Goal: Information Seeking & Learning: Learn about a topic

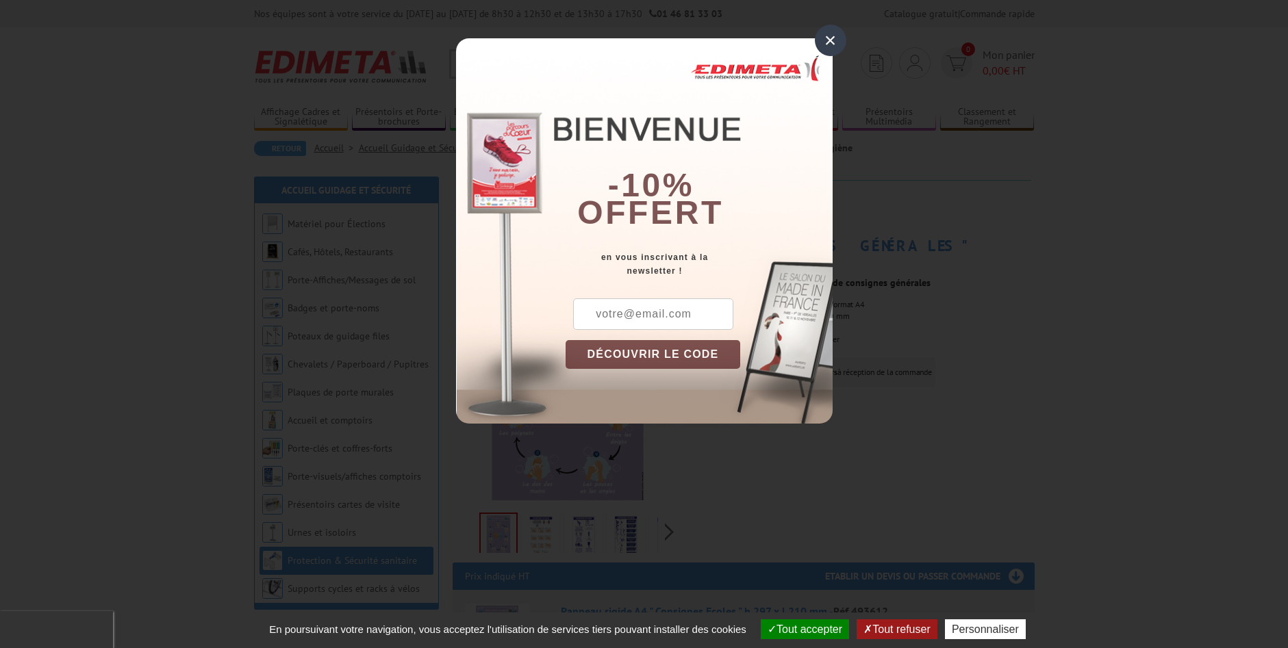
click at [821, 27] on div "×" at bounding box center [830, 40] width 31 height 31
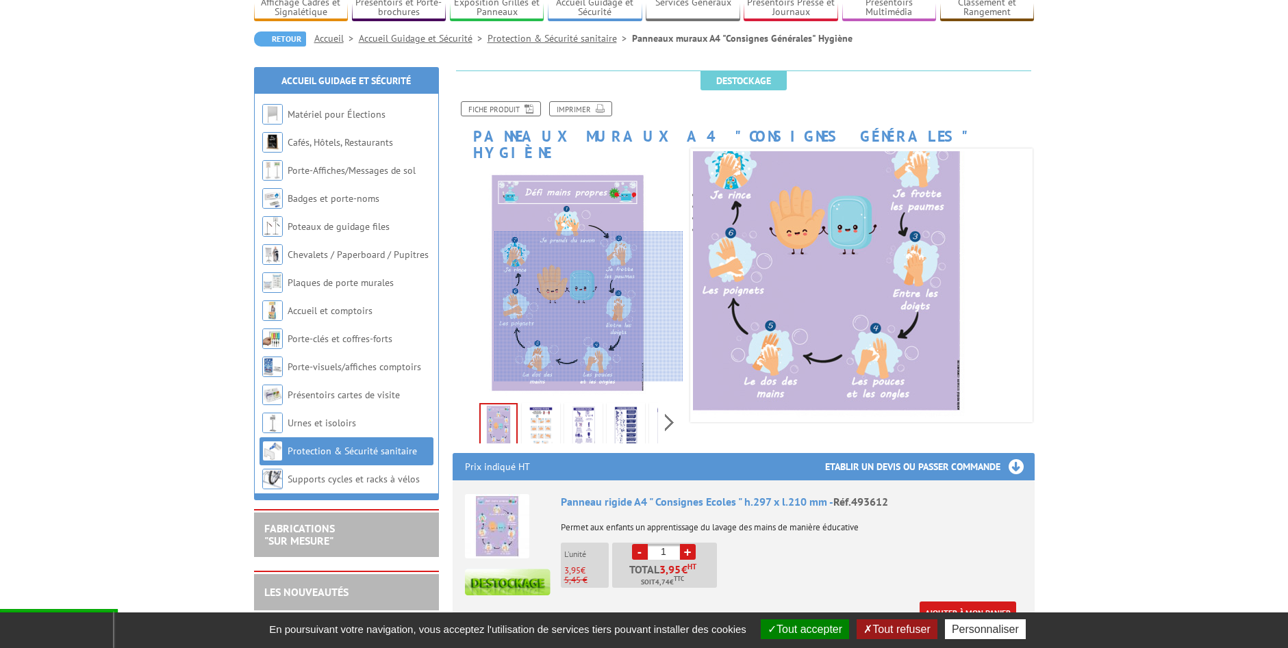
scroll to position [137, 0]
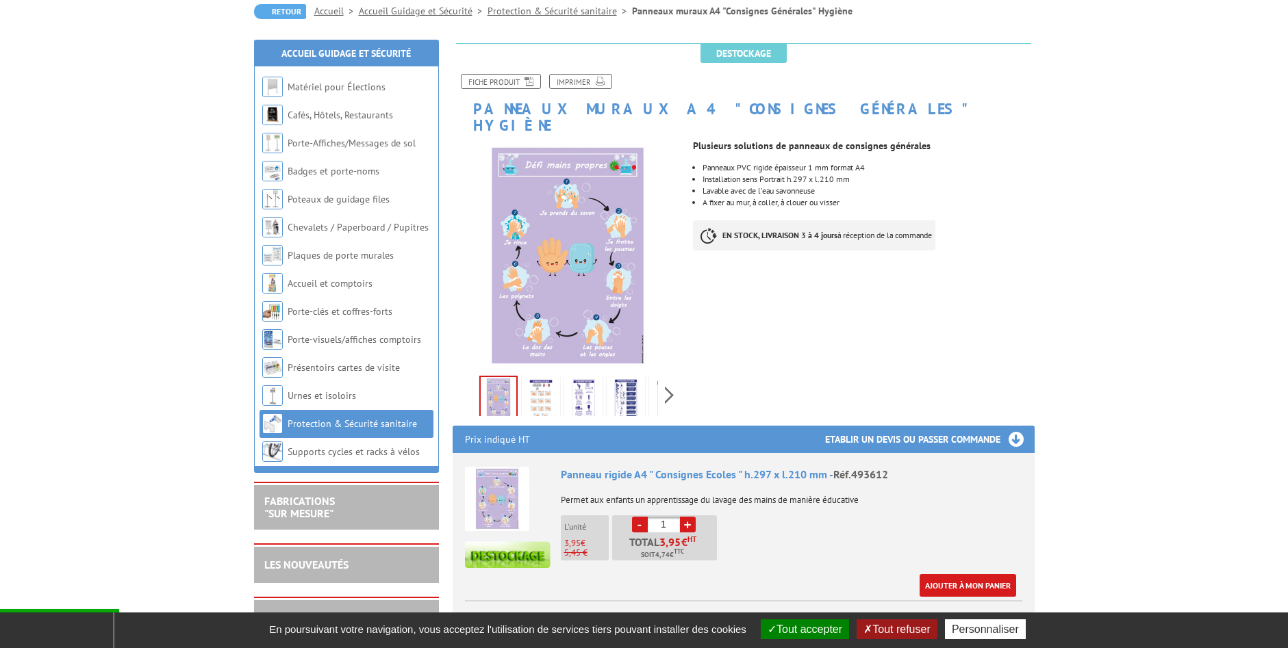
click at [544, 396] on img at bounding box center [540, 400] width 33 height 42
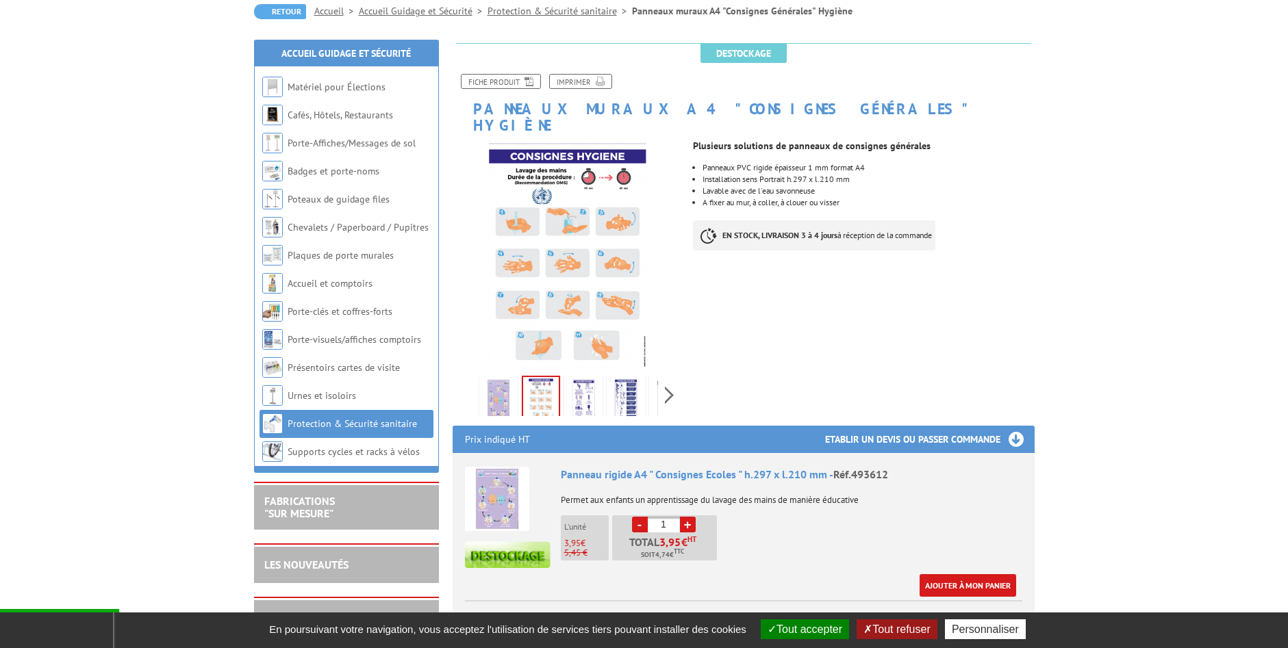
click at [578, 394] on img at bounding box center [583, 400] width 33 height 42
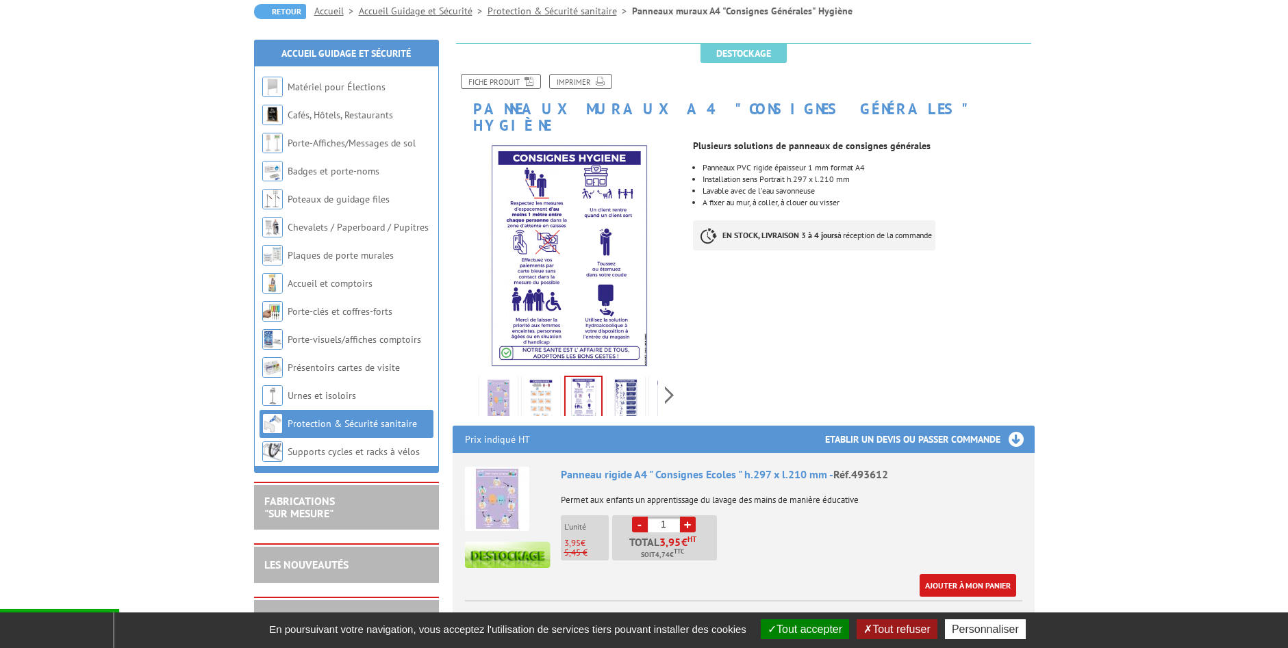
click at [619, 392] on img at bounding box center [625, 400] width 33 height 42
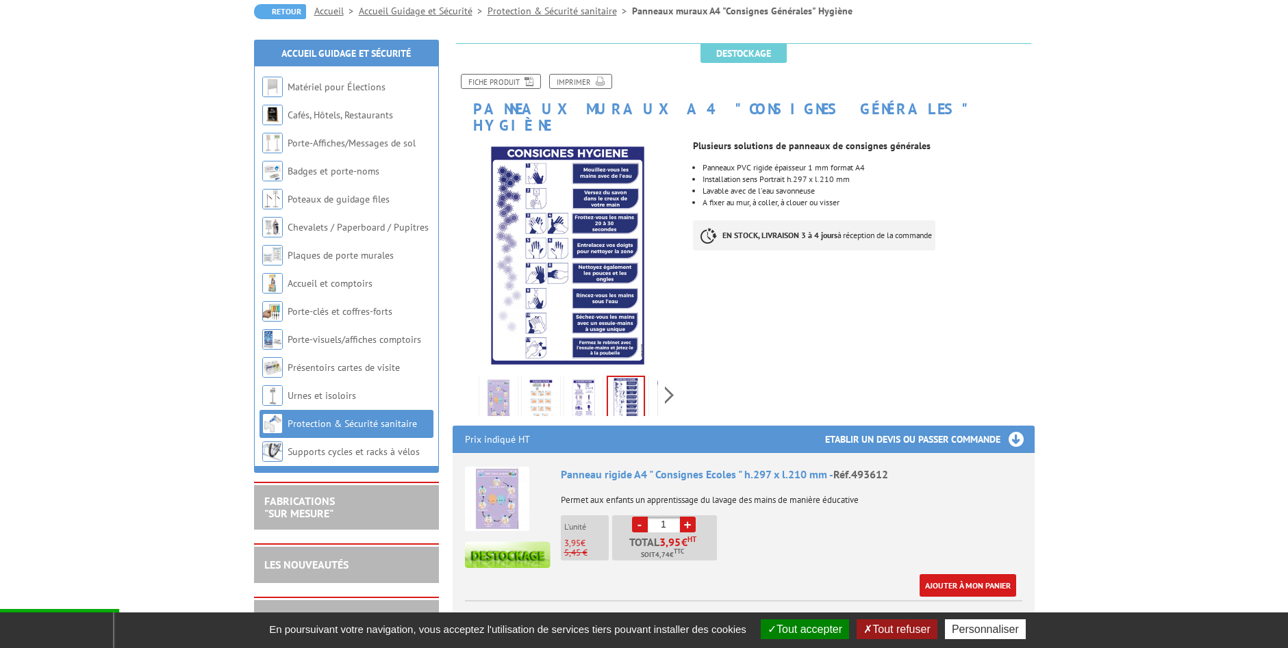
click at [659, 379] on div "Previous Next" at bounding box center [567, 395] width 231 height 48
click at [585, 387] on img at bounding box center [583, 400] width 33 height 42
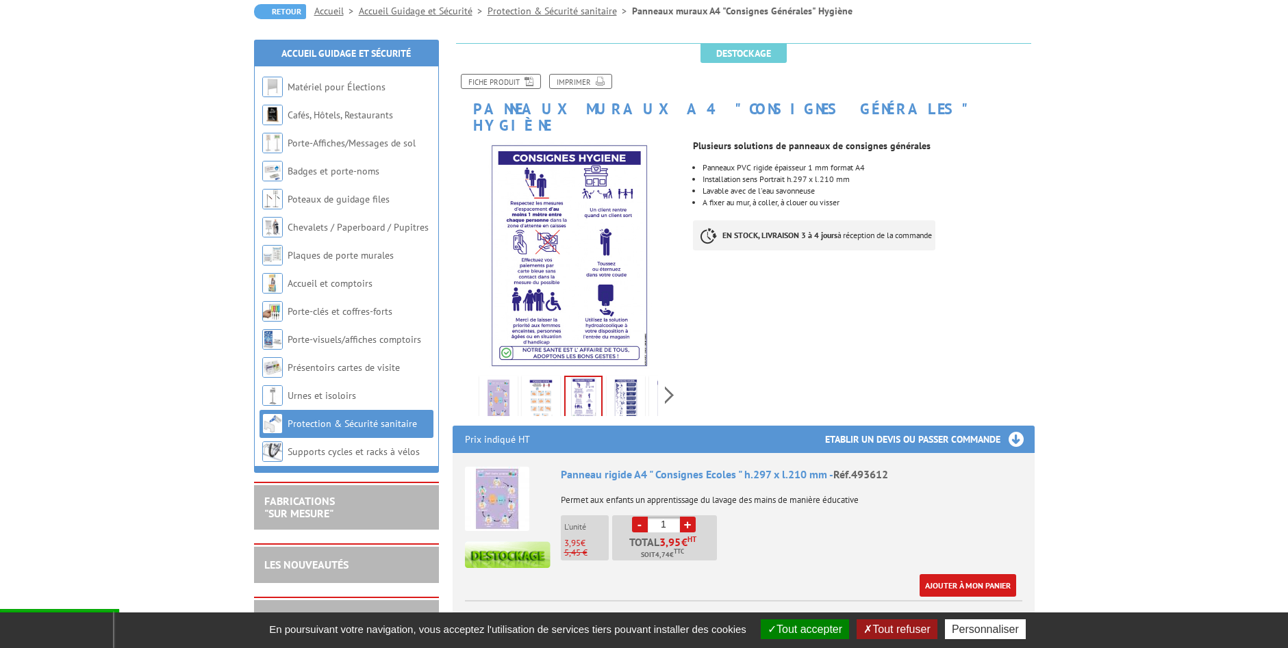
click at [531, 388] on img at bounding box center [540, 400] width 33 height 42
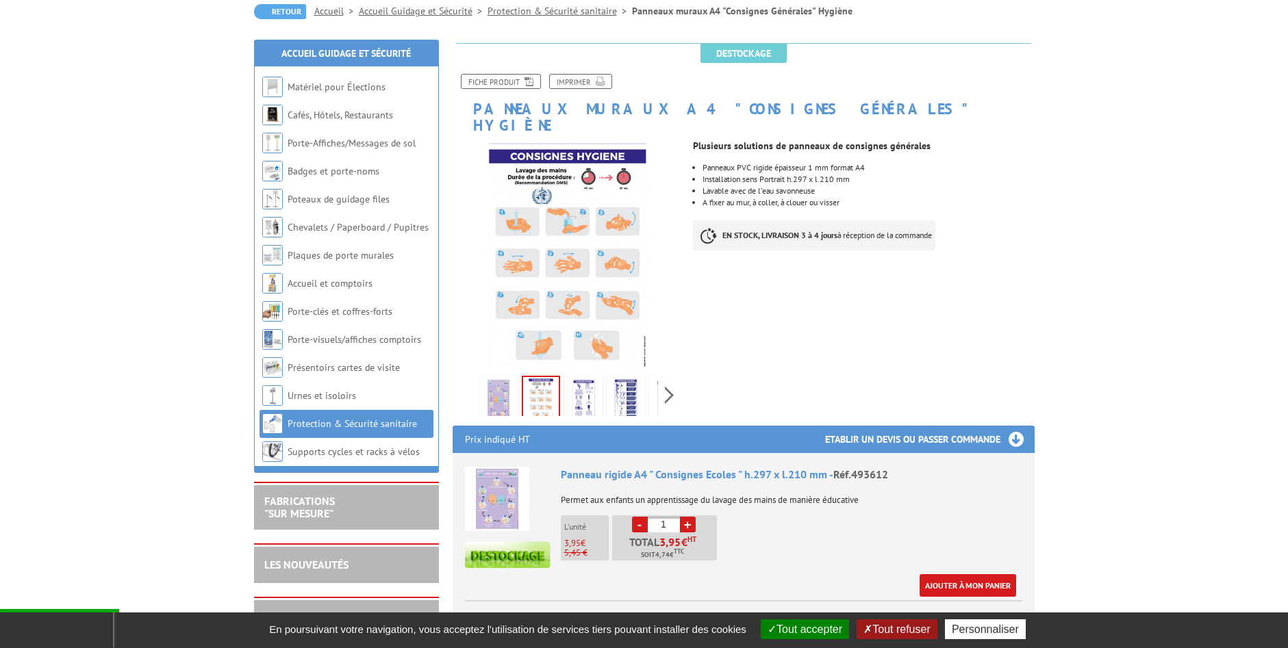
click at [500, 387] on img at bounding box center [498, 400] width 33 height 42
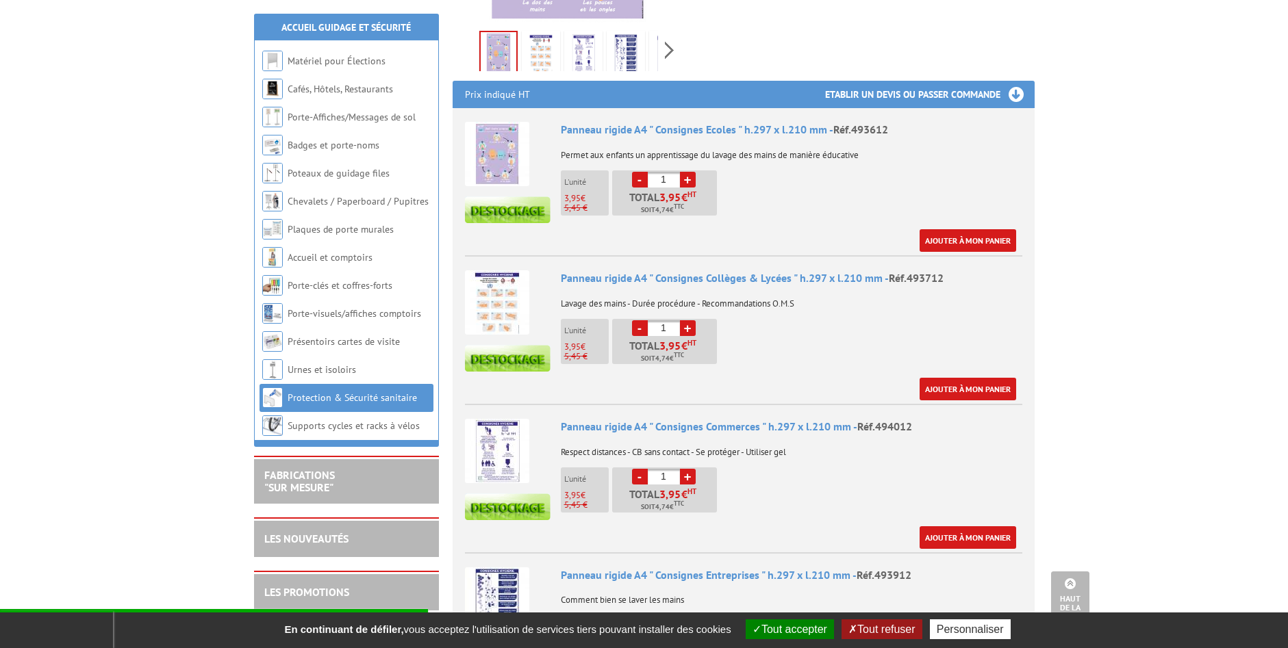
scroll to position [479, 0]
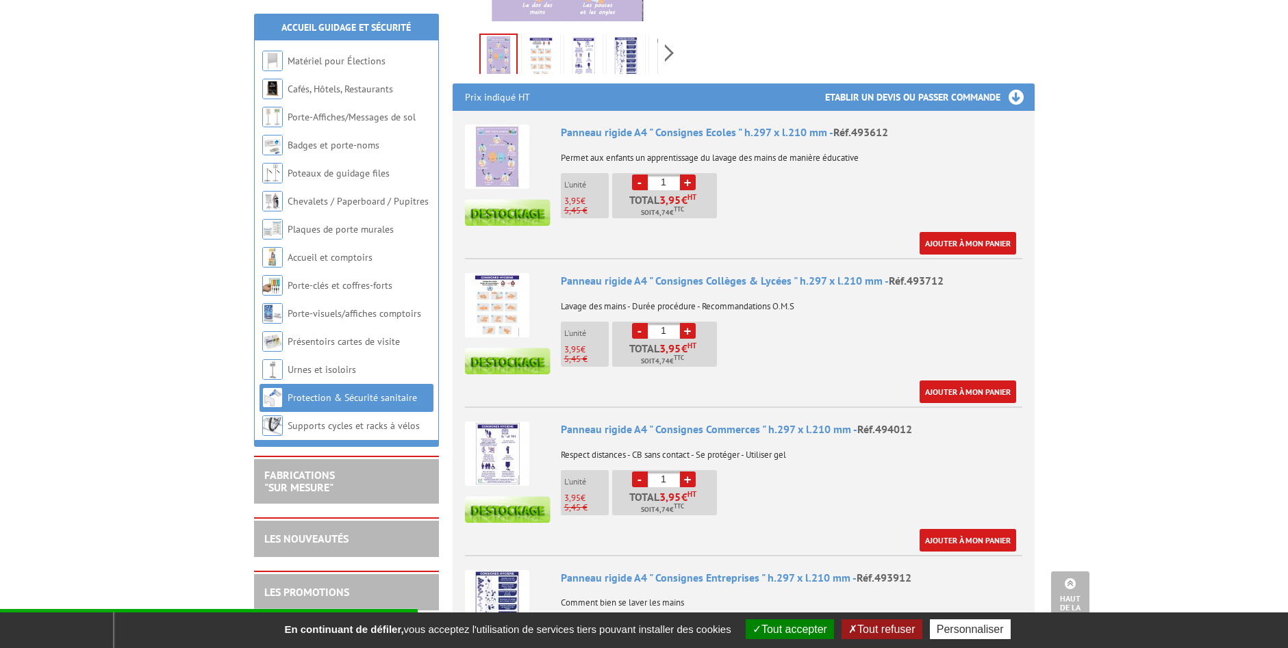
click at [502, 296] on img at bounding box center [497, 305] width 64 height 64
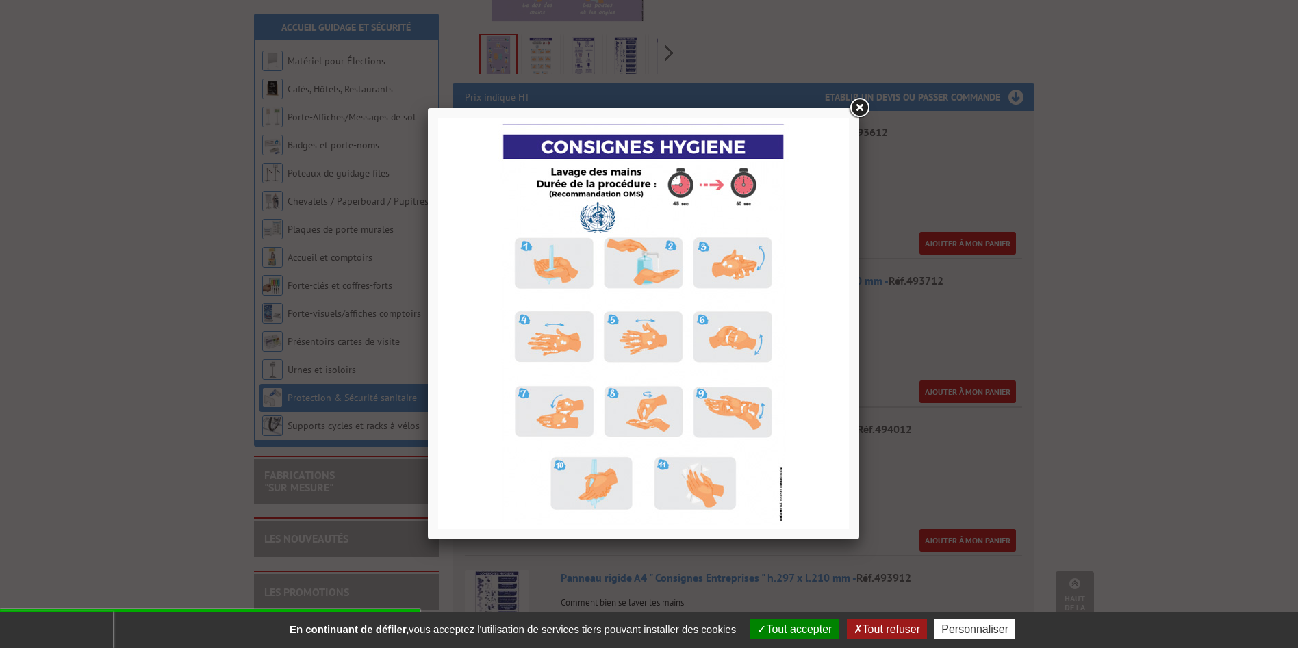
click at [859, 108] on link at bounding box center [859, 108] width 25 height 25
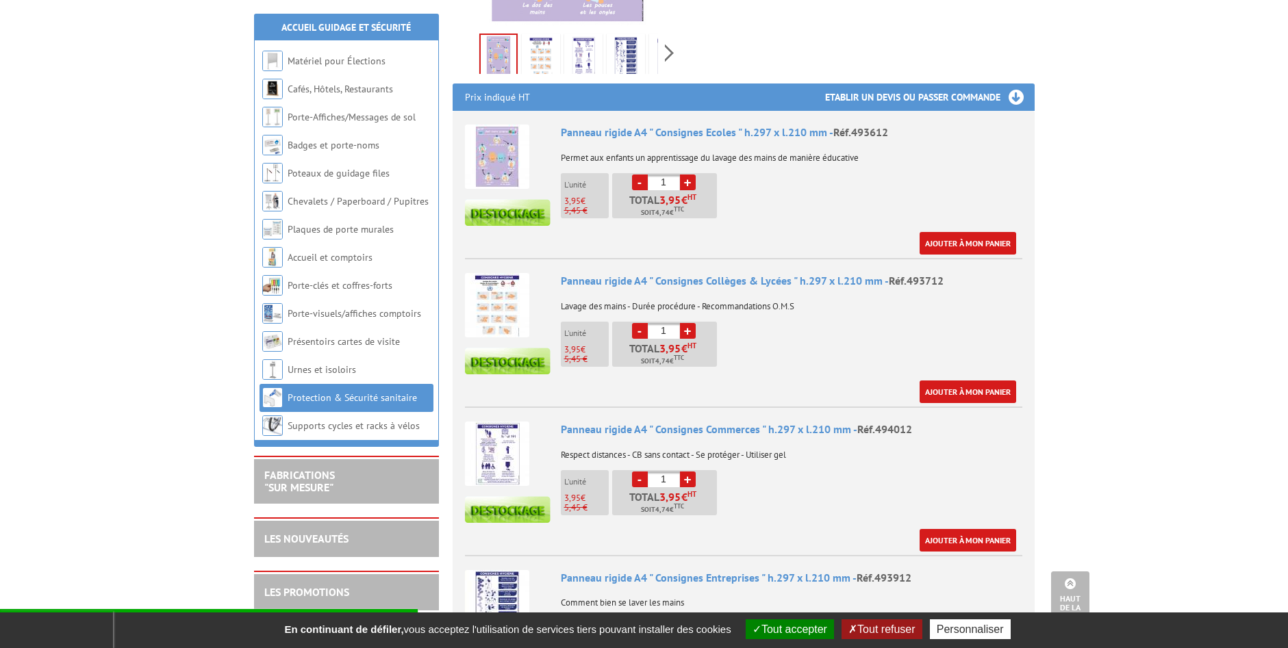
click at [496, 144] on img at bounding box center [497, 157] width 64 height 64
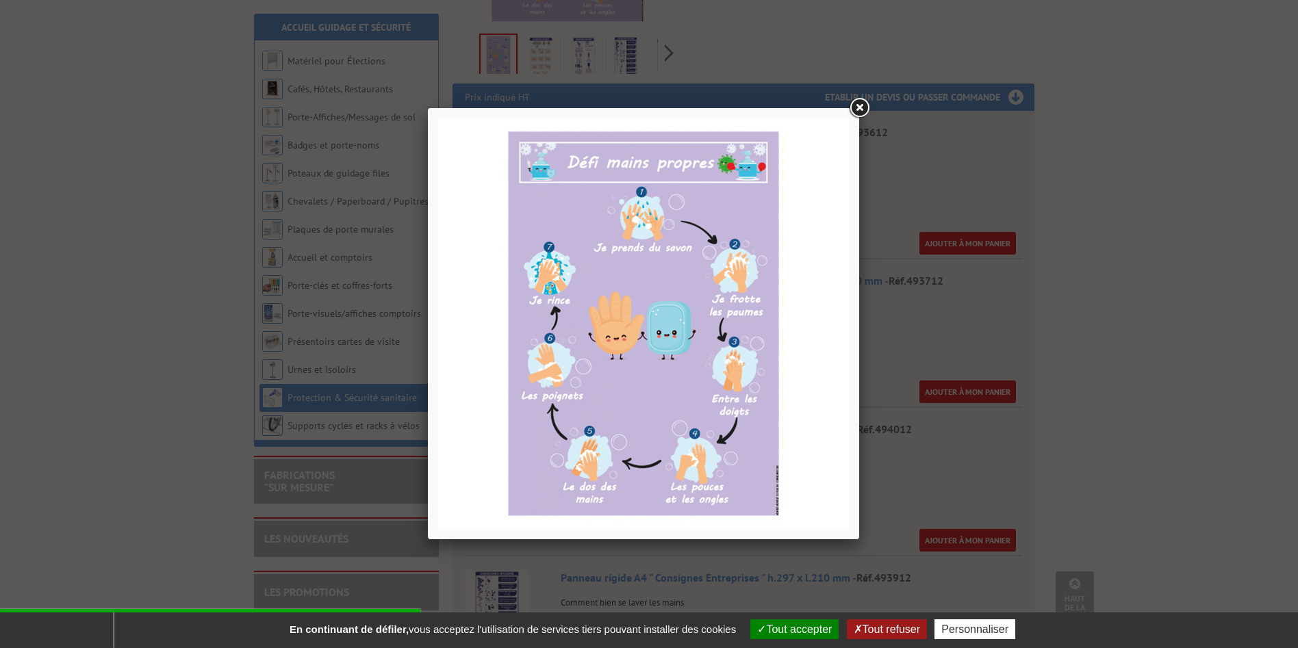
click at [855, 108] on link at bounding box center [859, 108] width 25 height 25
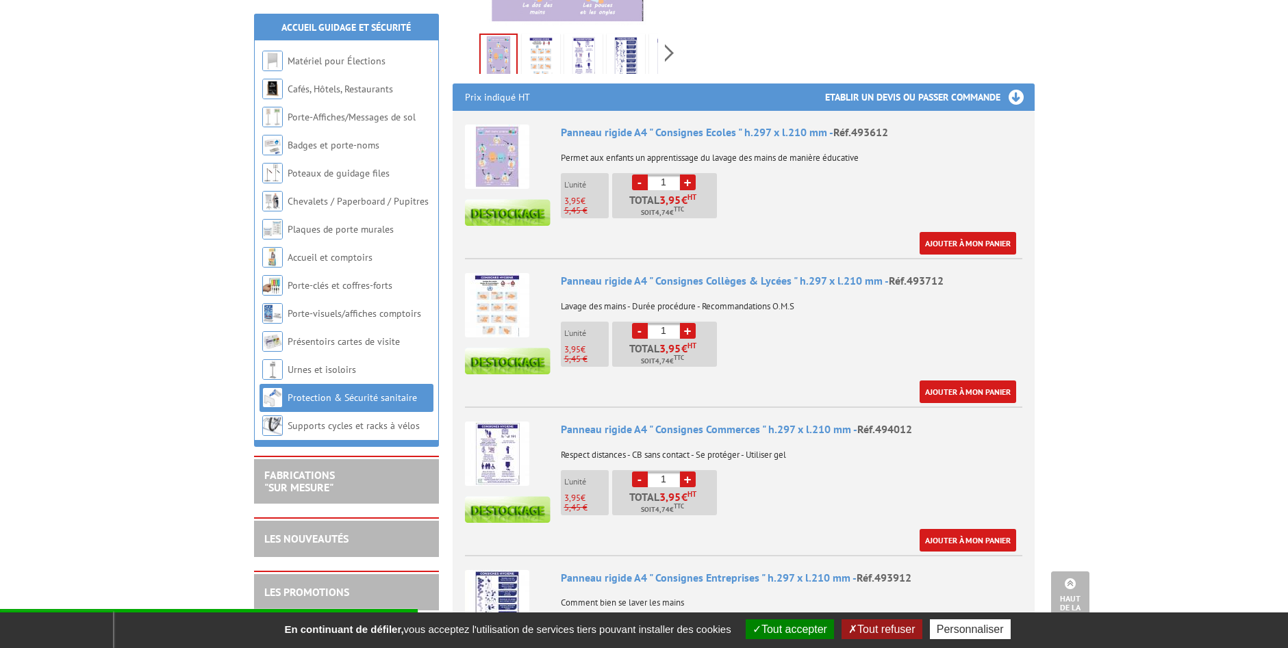
click at [494, 450] on img at bounding box center [497, 454] width 64 height 64
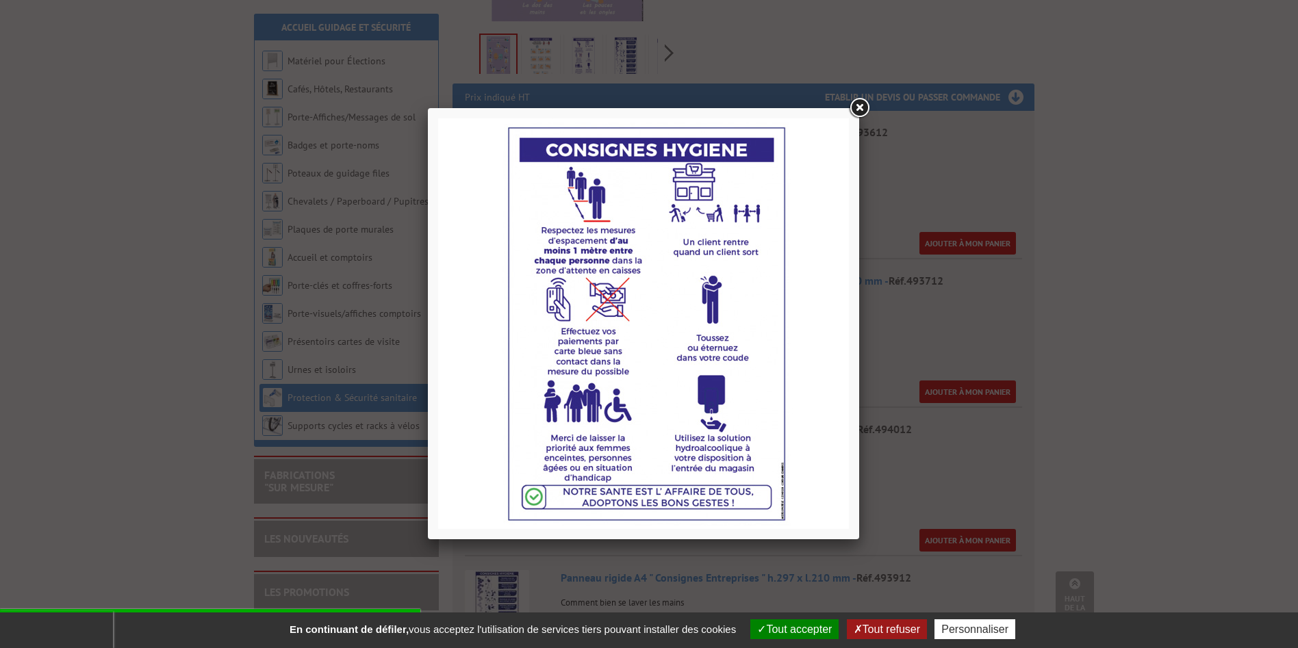
click at [863, 106] on link at bounding box center [859, 108] width 25 height 25
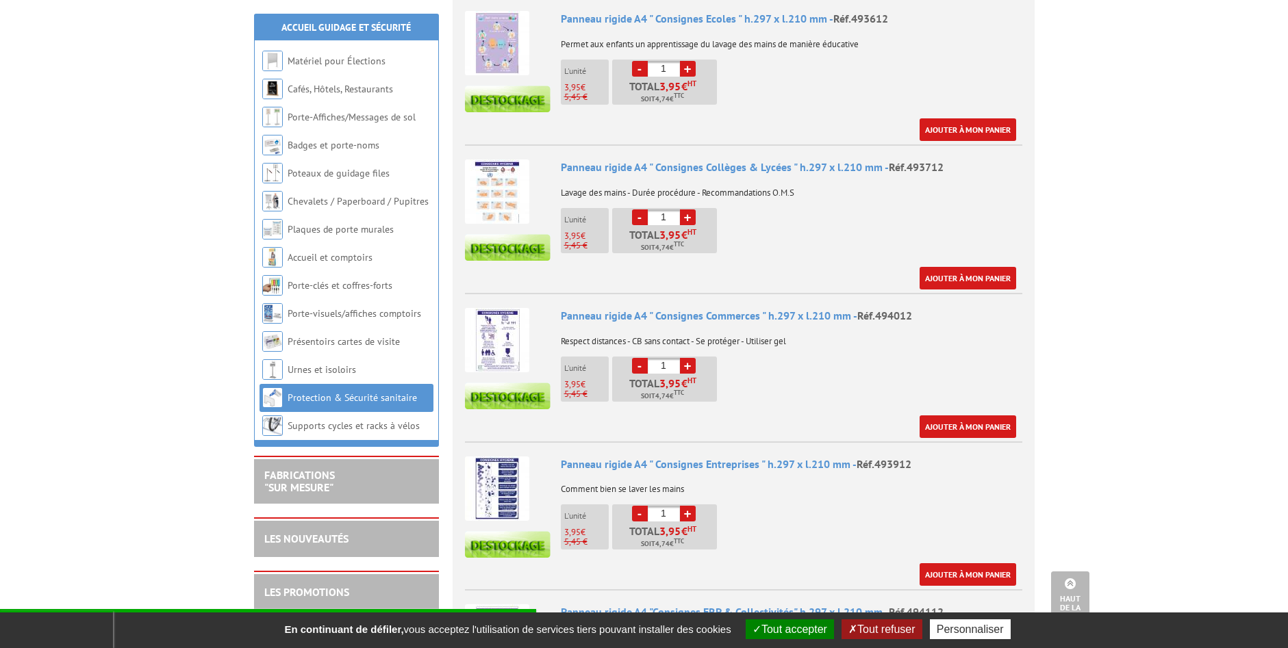
scroll to position [616, 0]
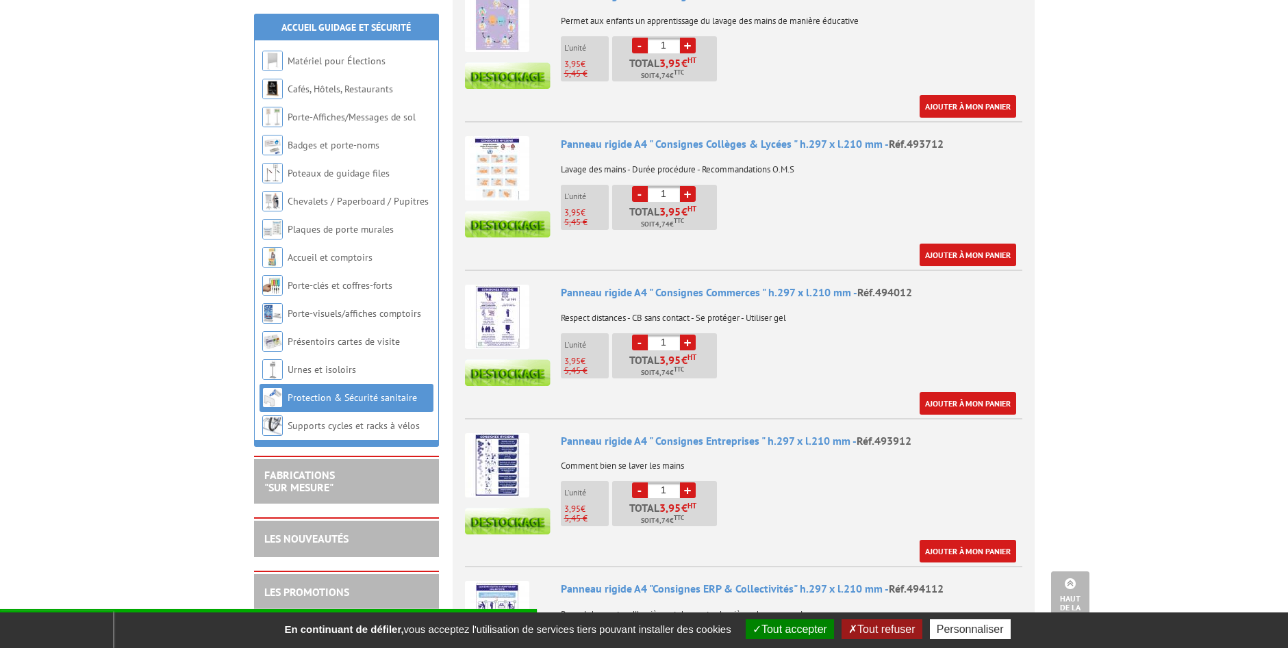
click at [506, 444] on img at bounding box center [497, 465] width 64 height 64
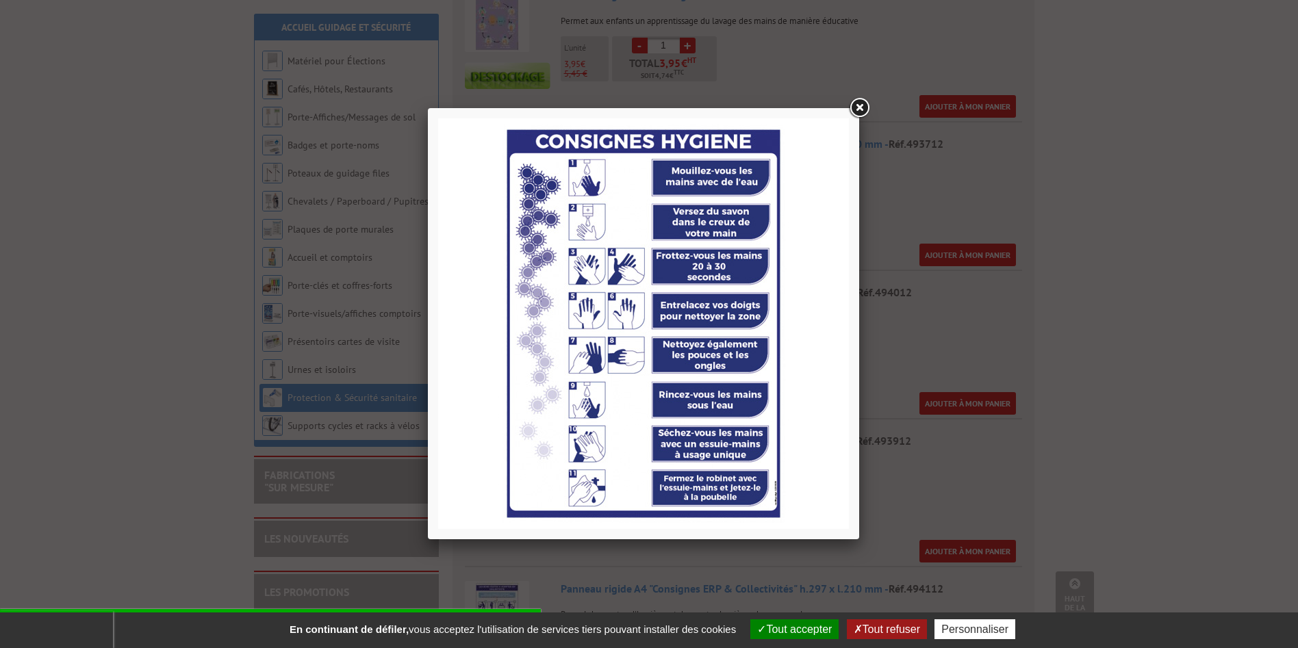
click at [860, 103] on link at bounding box center [859, 108] width 25 height 25
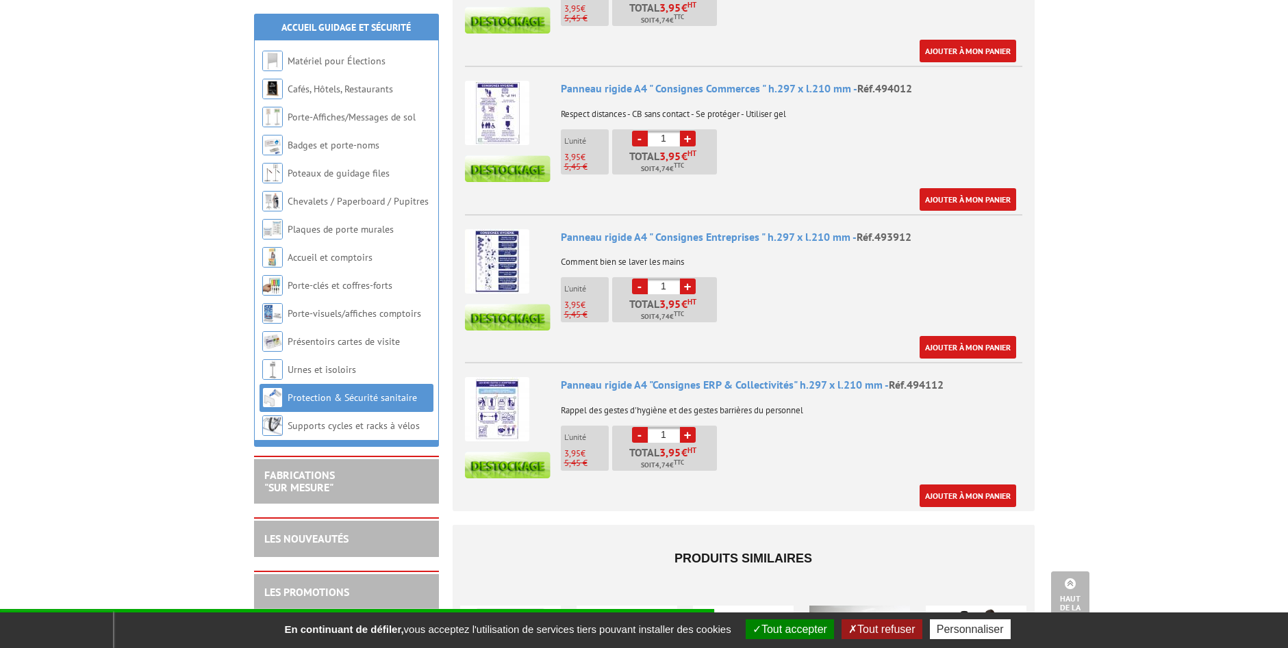
scroll to position [821, 0]
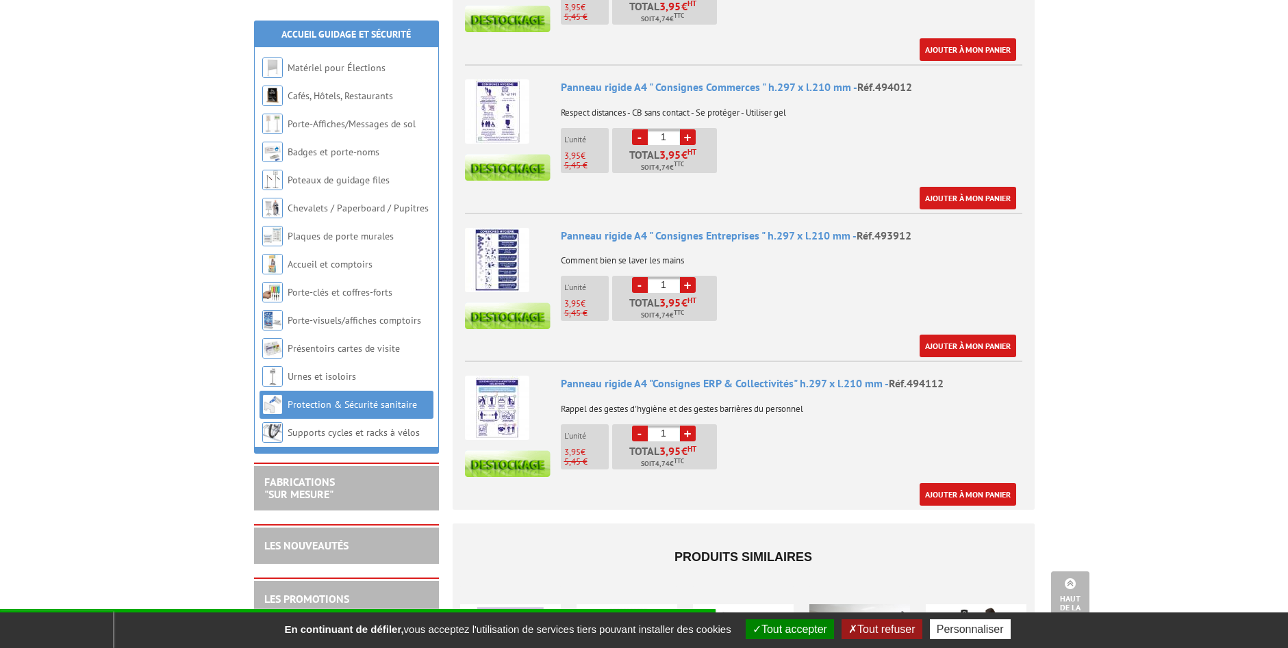
click at [494, 401] on img at bounding box center [497, 408] width 64 height 64
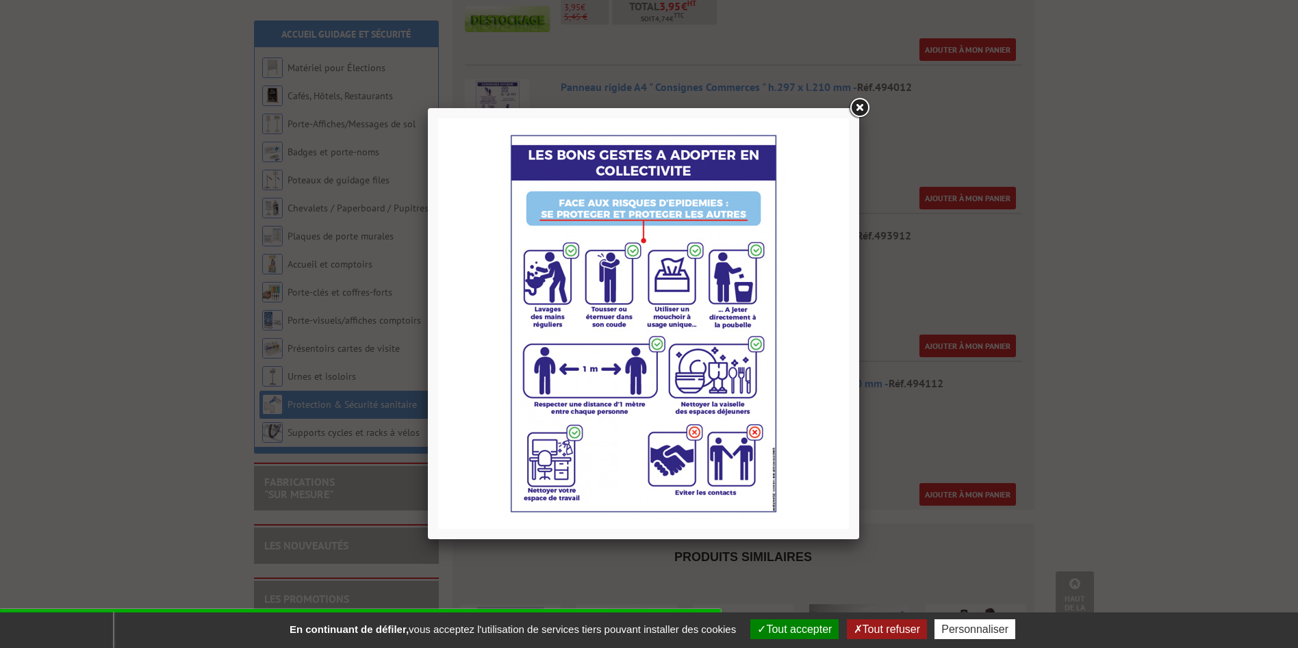
click at [862, 112] on link at bounding box center [859, 108] width 25 height 25
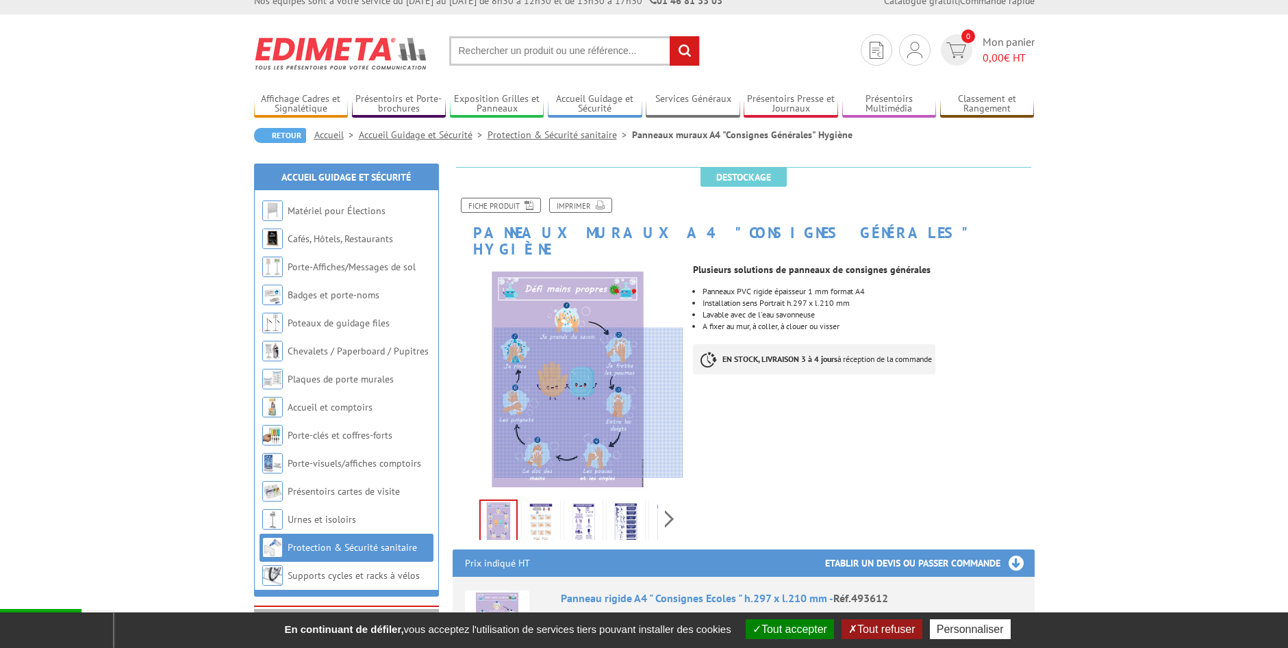
scroll to position [0, 0]
